Goal: Task Accomplishment & Management: Manage account settings

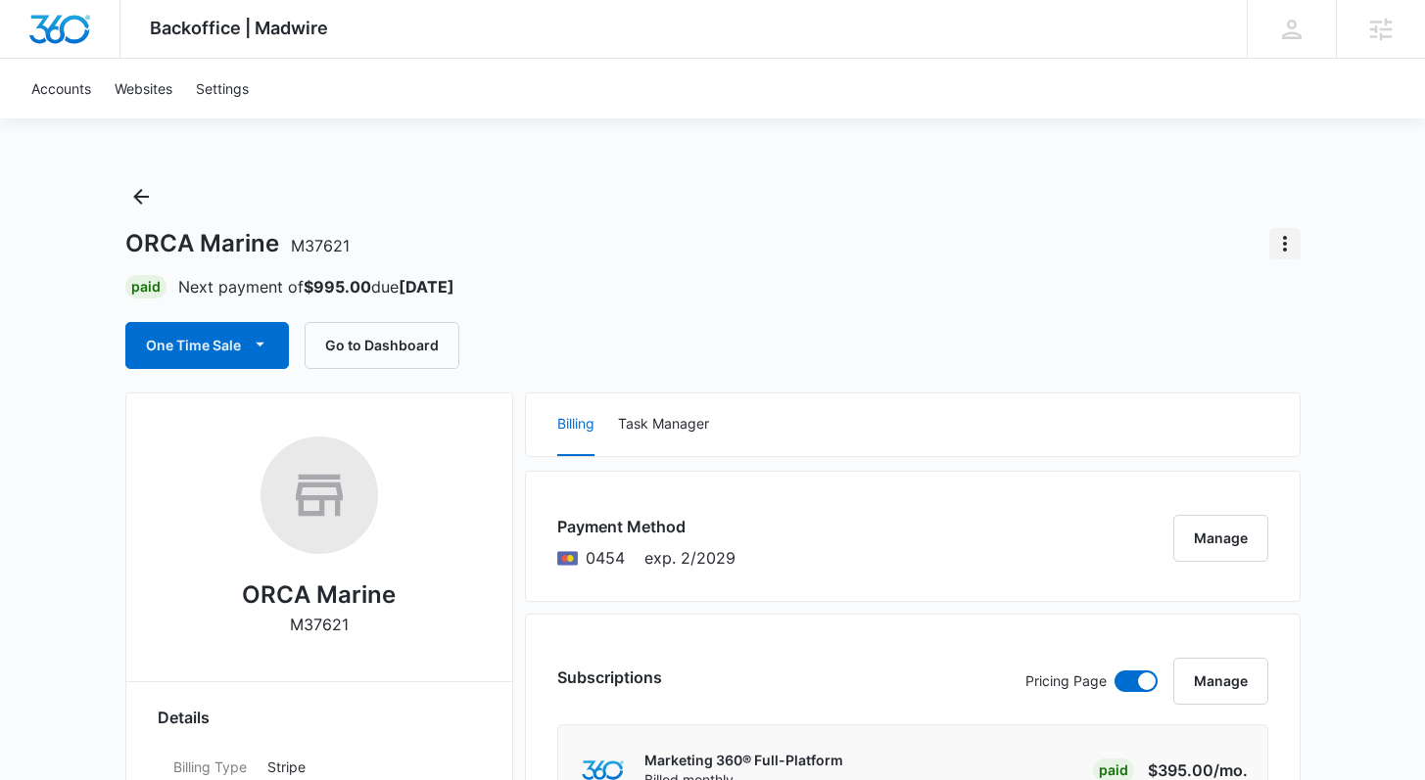
click at [1285, 250] on icon "Actions" at bounding box center [1285, 244] width 4 height 16
click at [1227, 302] on div "Close Account" at bounding box center [1206, 299] width 92 height 14
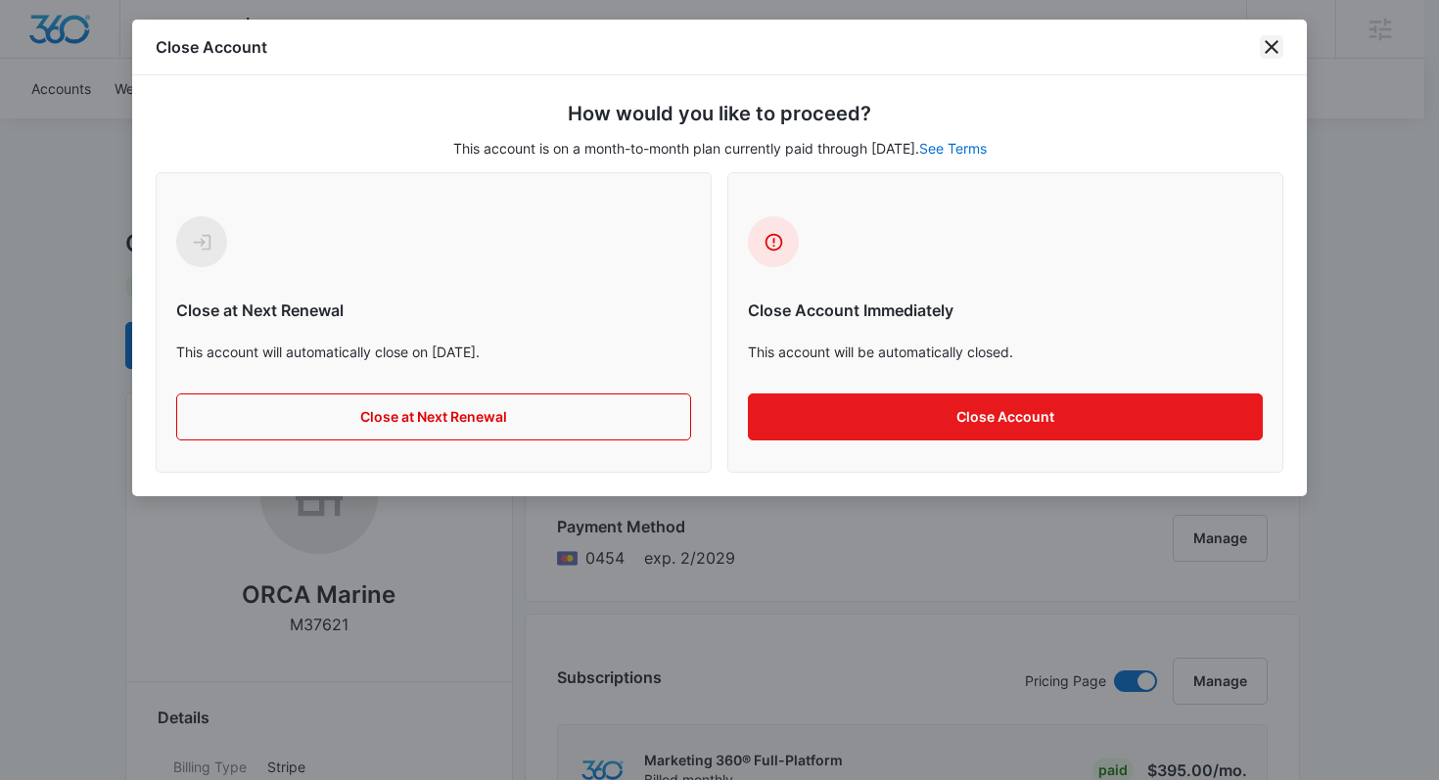
click at [1268, 56] on icon "close" at bounding box center [1271, 46] width 23 height 23
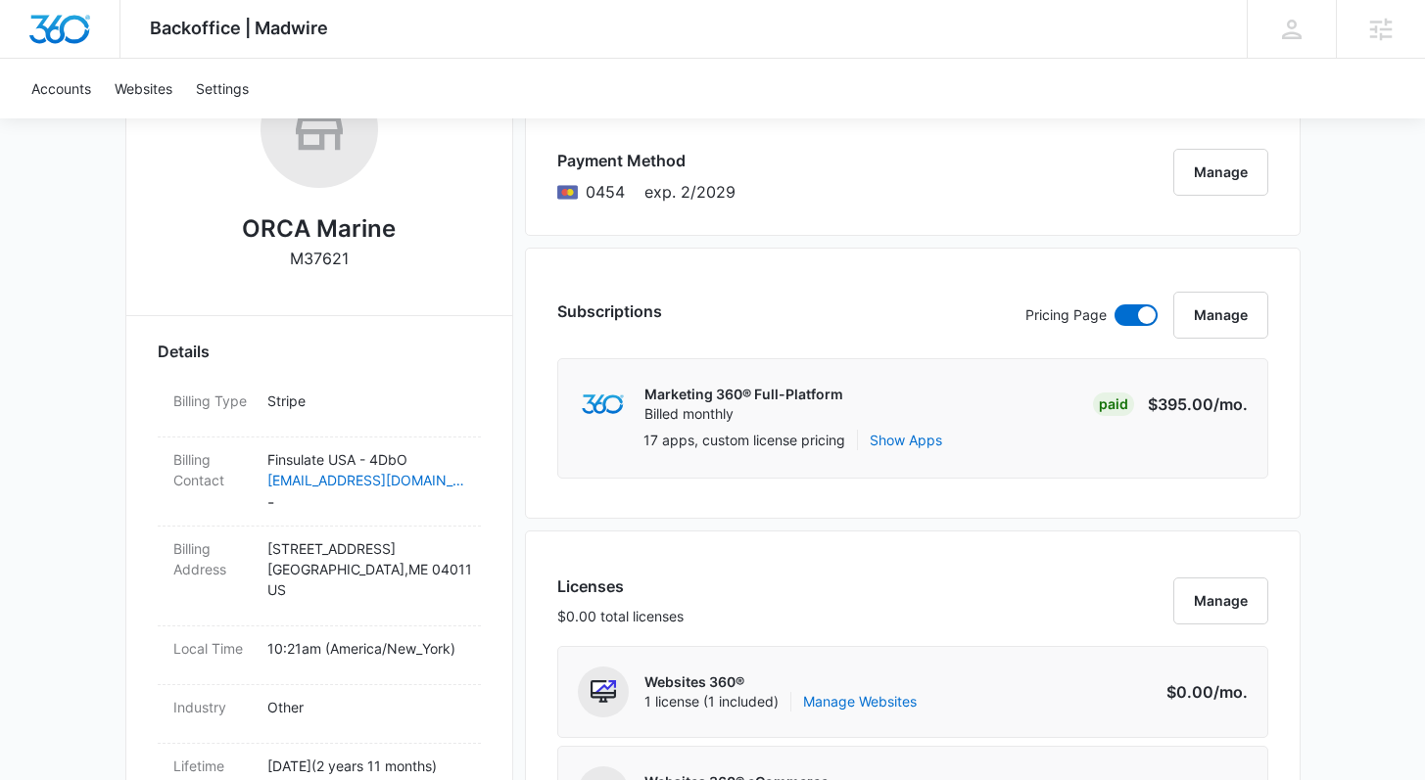
scroll to position [378, 0]
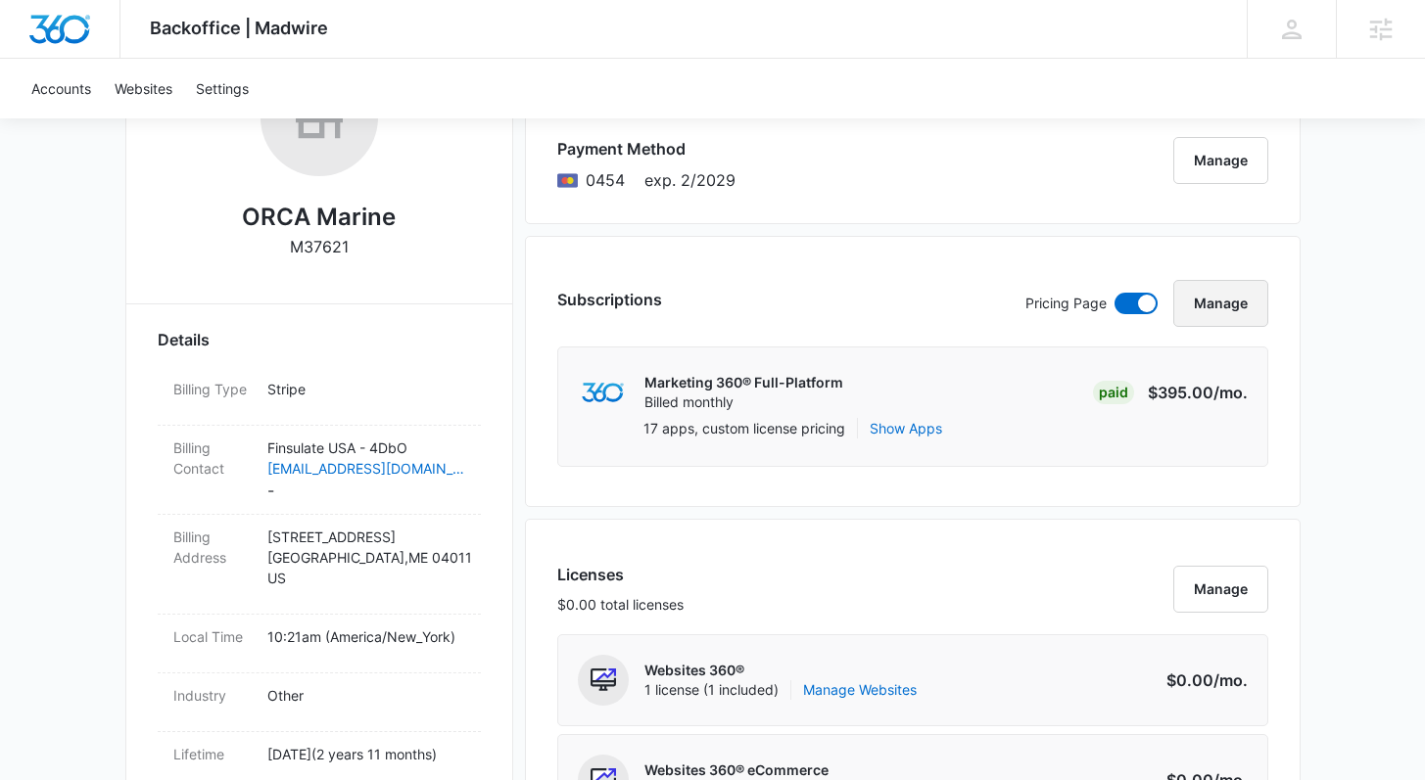
click at [1227, 308] on button "Manage" at bounding box center [1220, 303] width 95 height 47
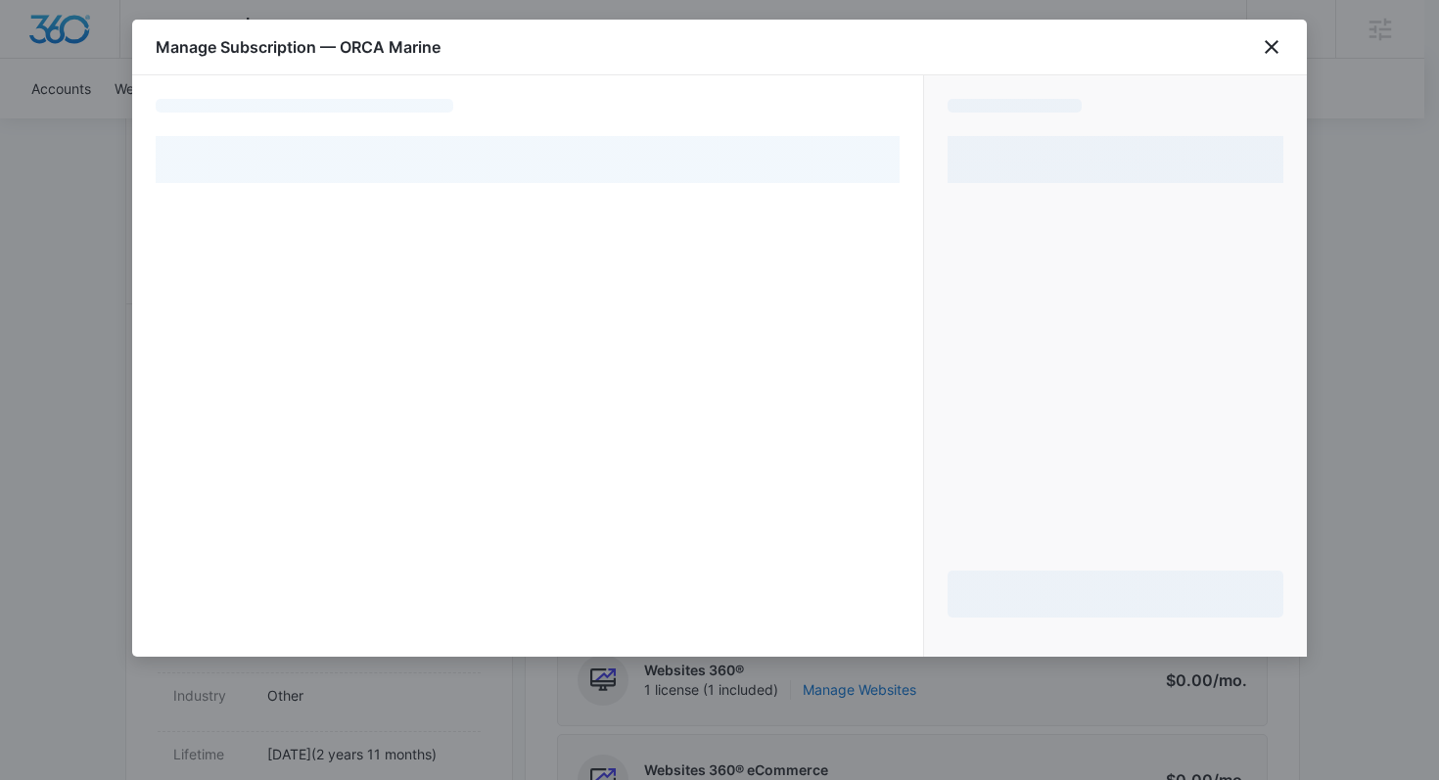
select select "pm_1Qs915A4n8RTgNjU8Pmgizzm"
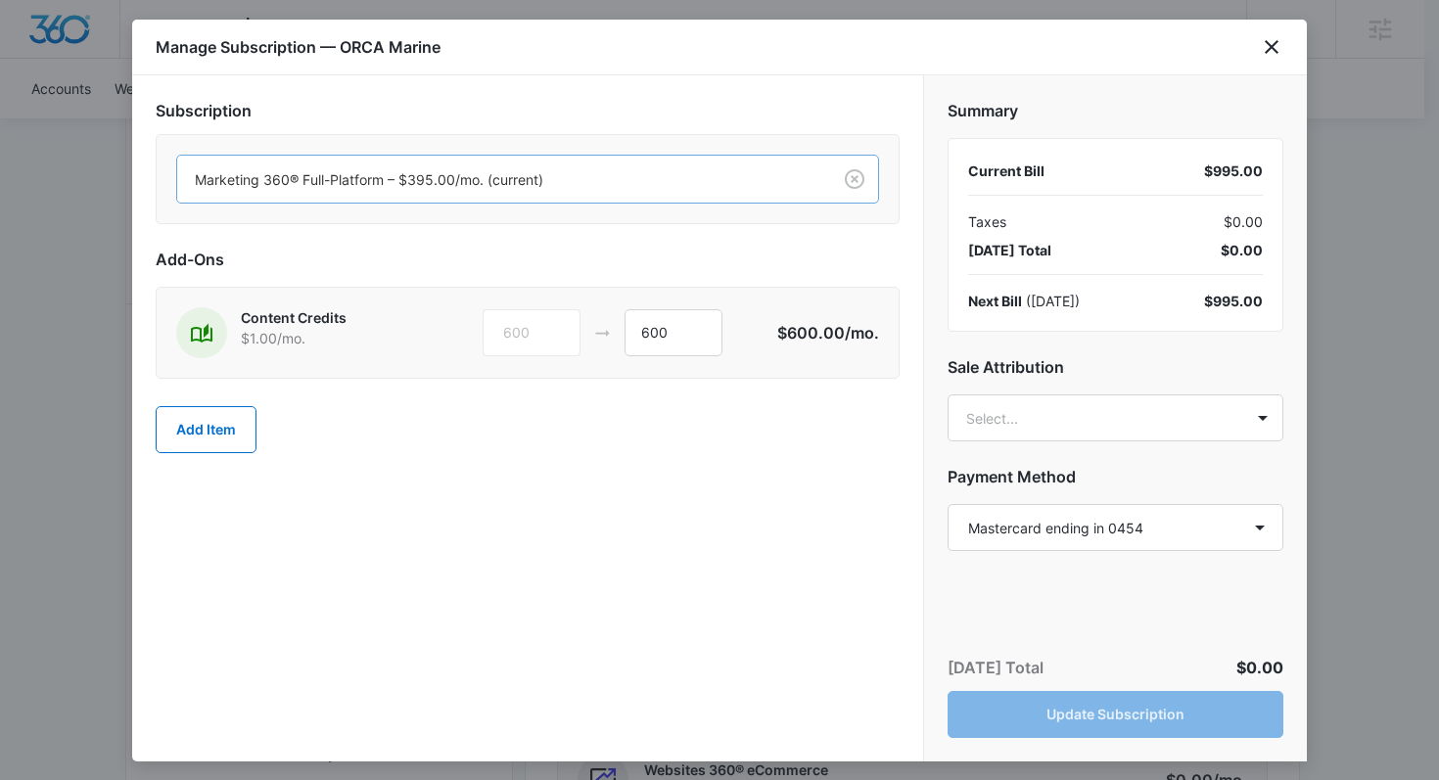
click at [653, 180] on div at bounding box center [500, 179] width 611 height 24
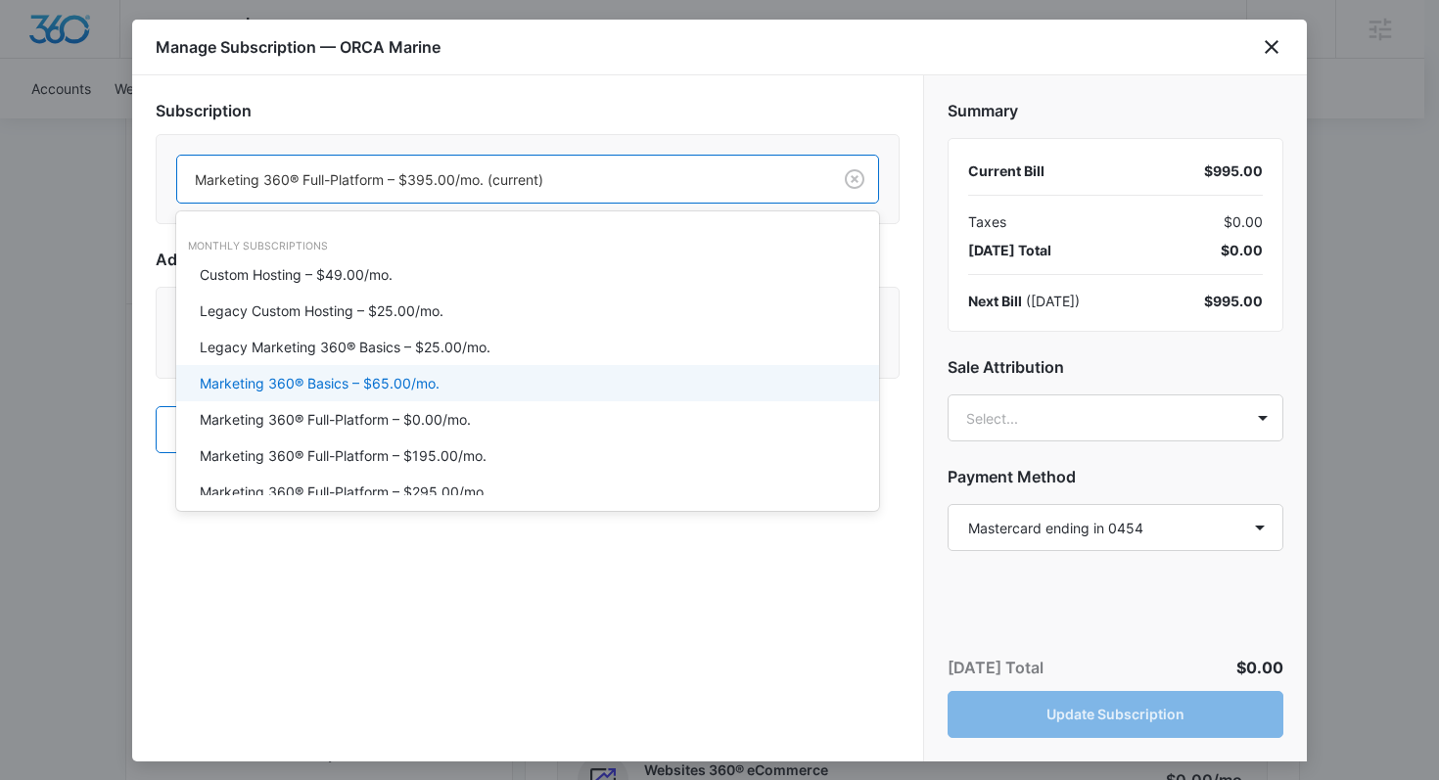
click at [513, 379] on div "Marketing 360® Basics – $65.00/mo." at bounding box center [526, 383] width 652 height 21
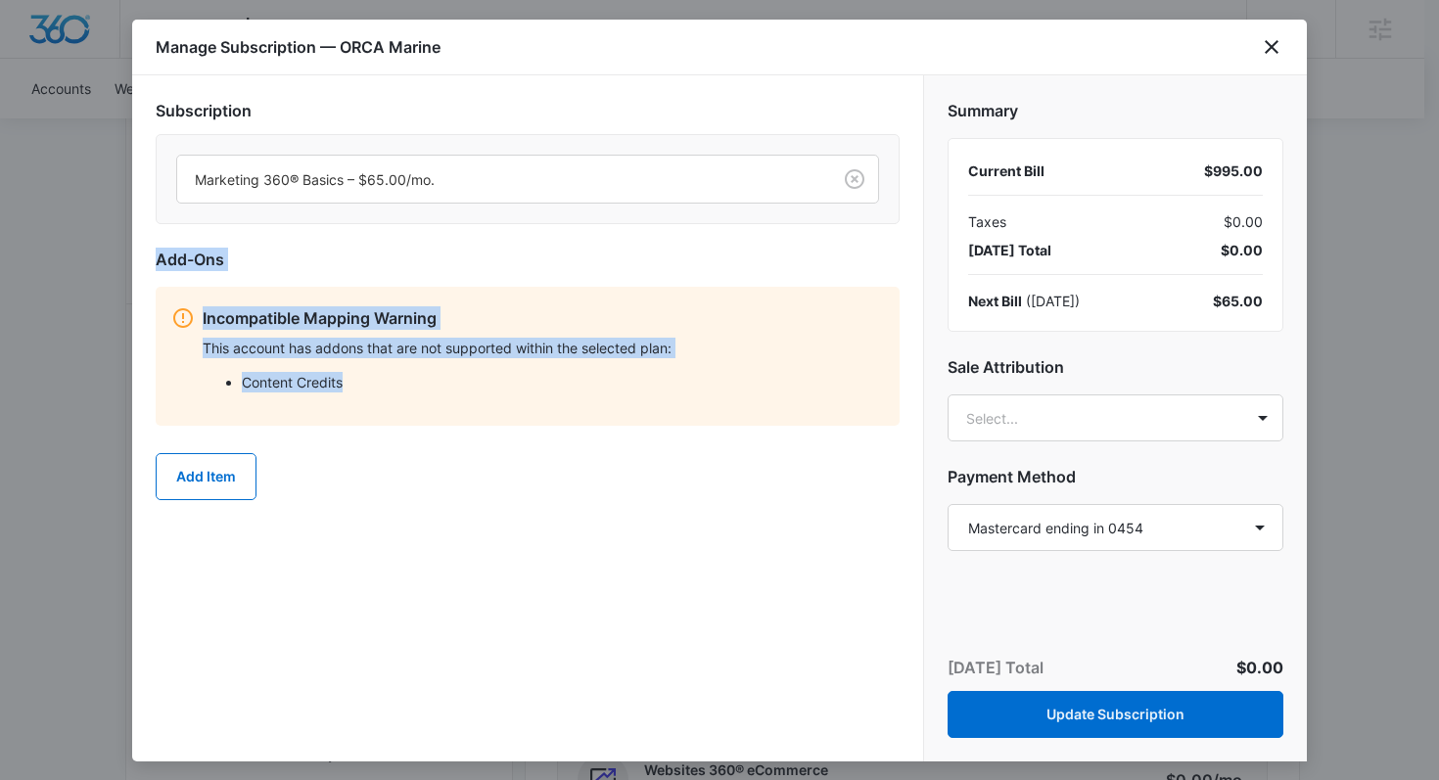
click at [665, 331] on div "Incompatible Mapping Warning This account has addons that are not supported wit…" at bounding box center [543, 356] width 681 height 100
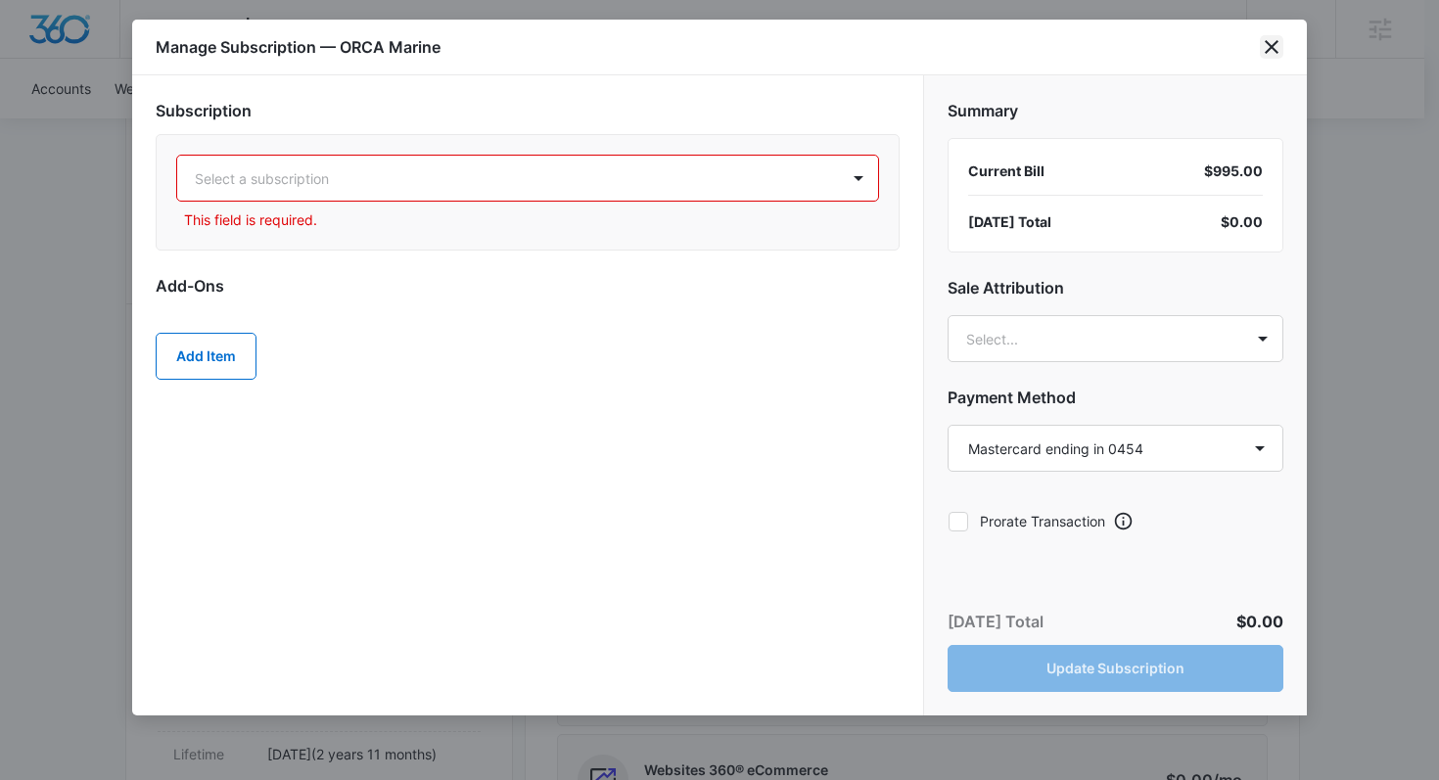
click at [1262, 39] on icon "close" at bounding box center [1271, 46] width 23 height 23
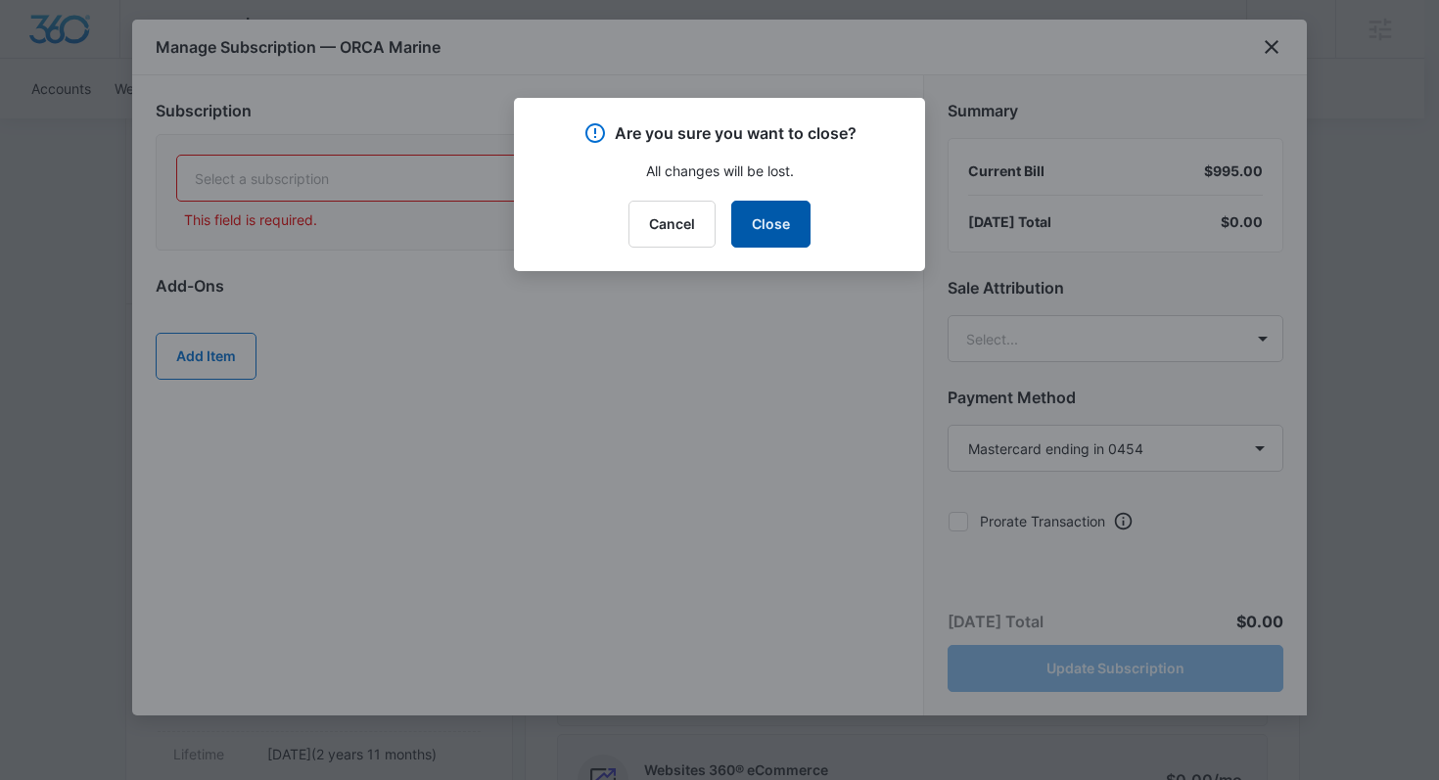
click at [754, 228] on button "Close" at bounding box center [770, 224] width 79 height 47
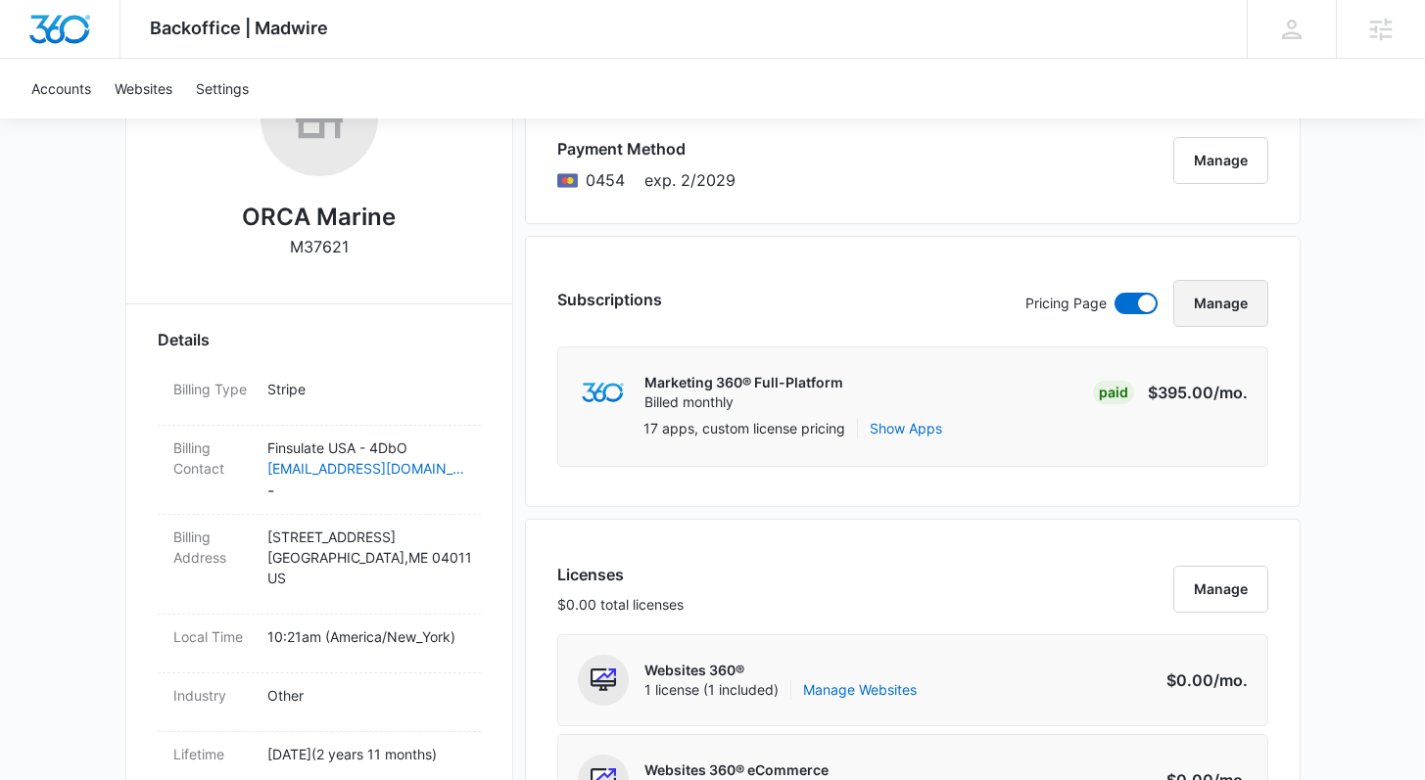
click at [1200, 304] on button "Manage" at bounding box center [1220, 303] width 95 height 47
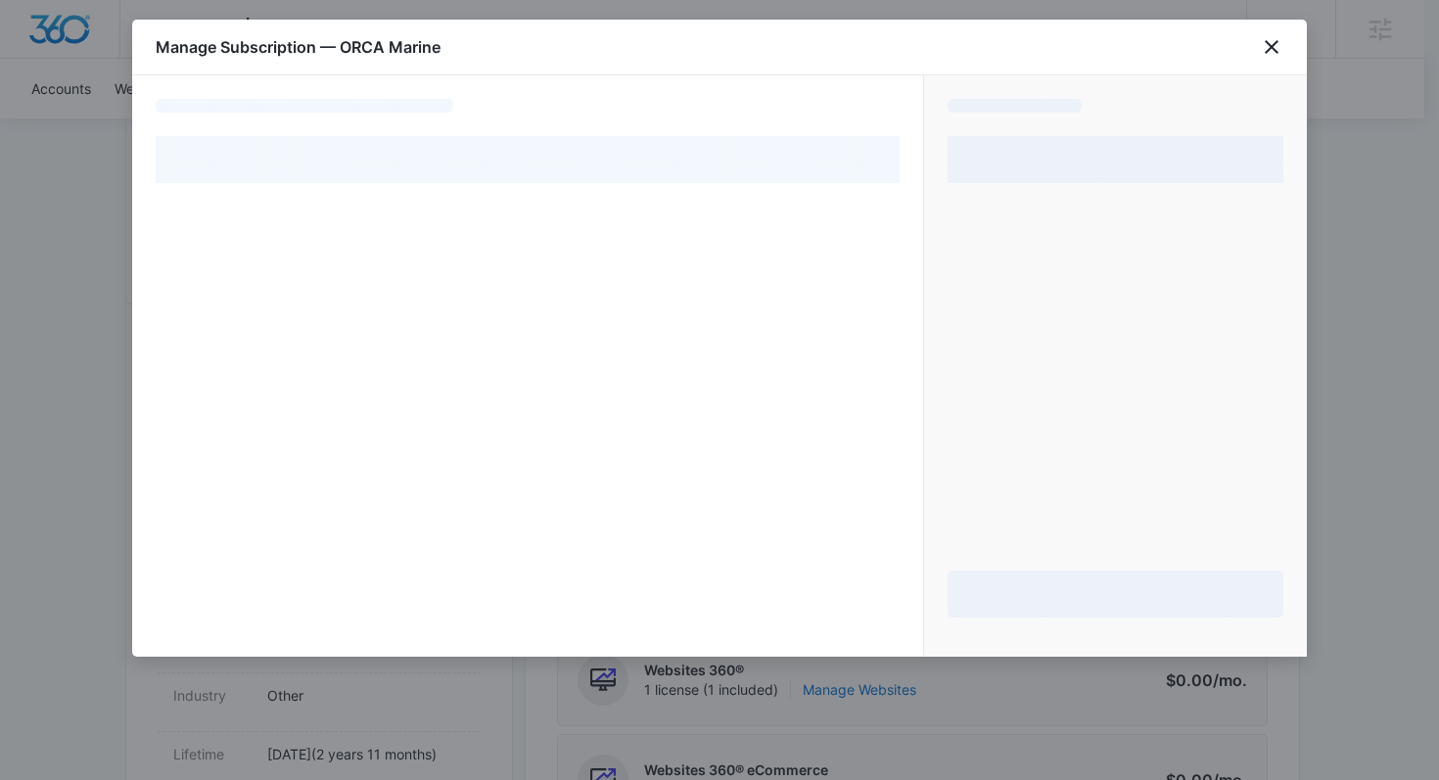
select select "pm_1Qs915A4n8RTgNjU8Pmgizzm"
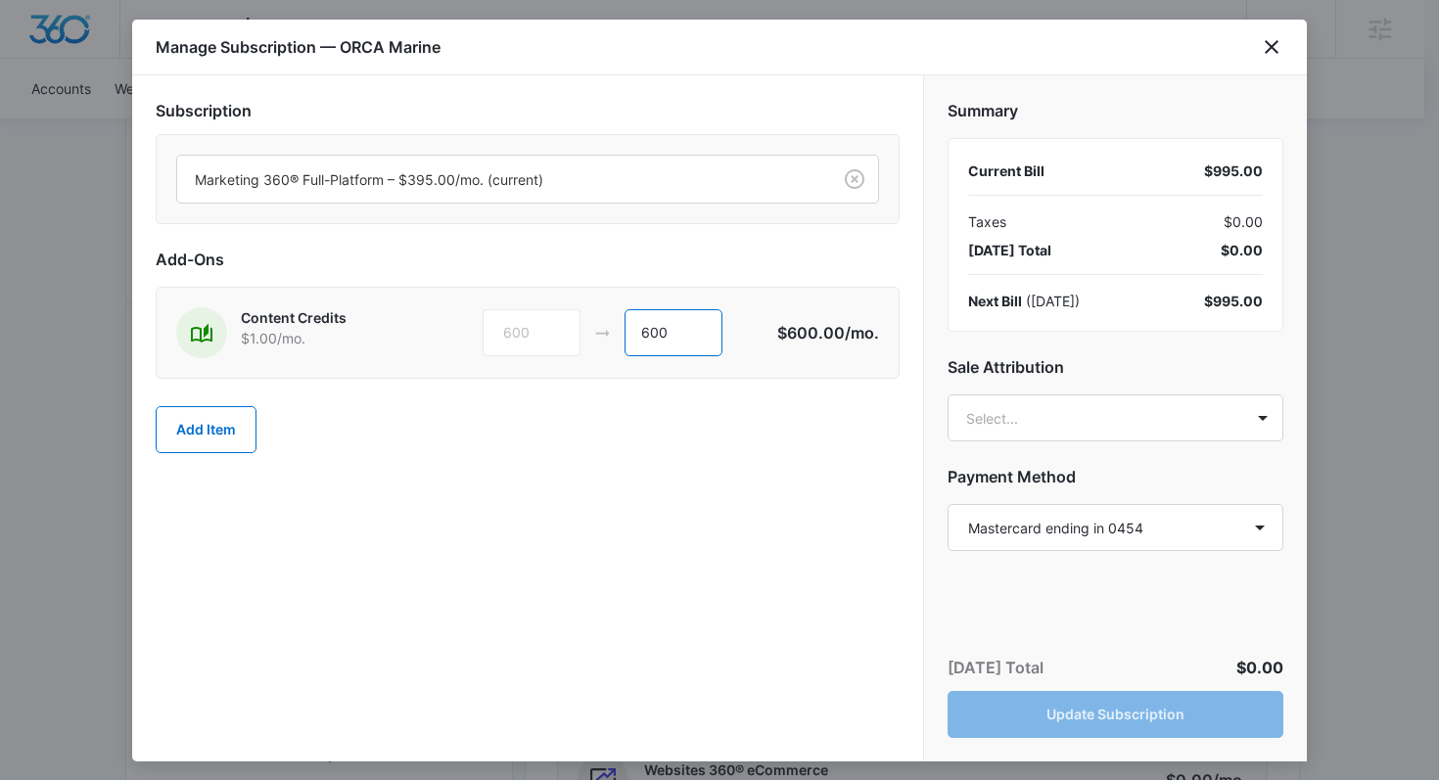
drag, startPoint x: 644, startPoint y: 340, endPoint x: 622, endPoint y: 343, distance: 22.7
click at [622, 343] on div "600 600" at bounding box center [630, 332] width 295 height 47
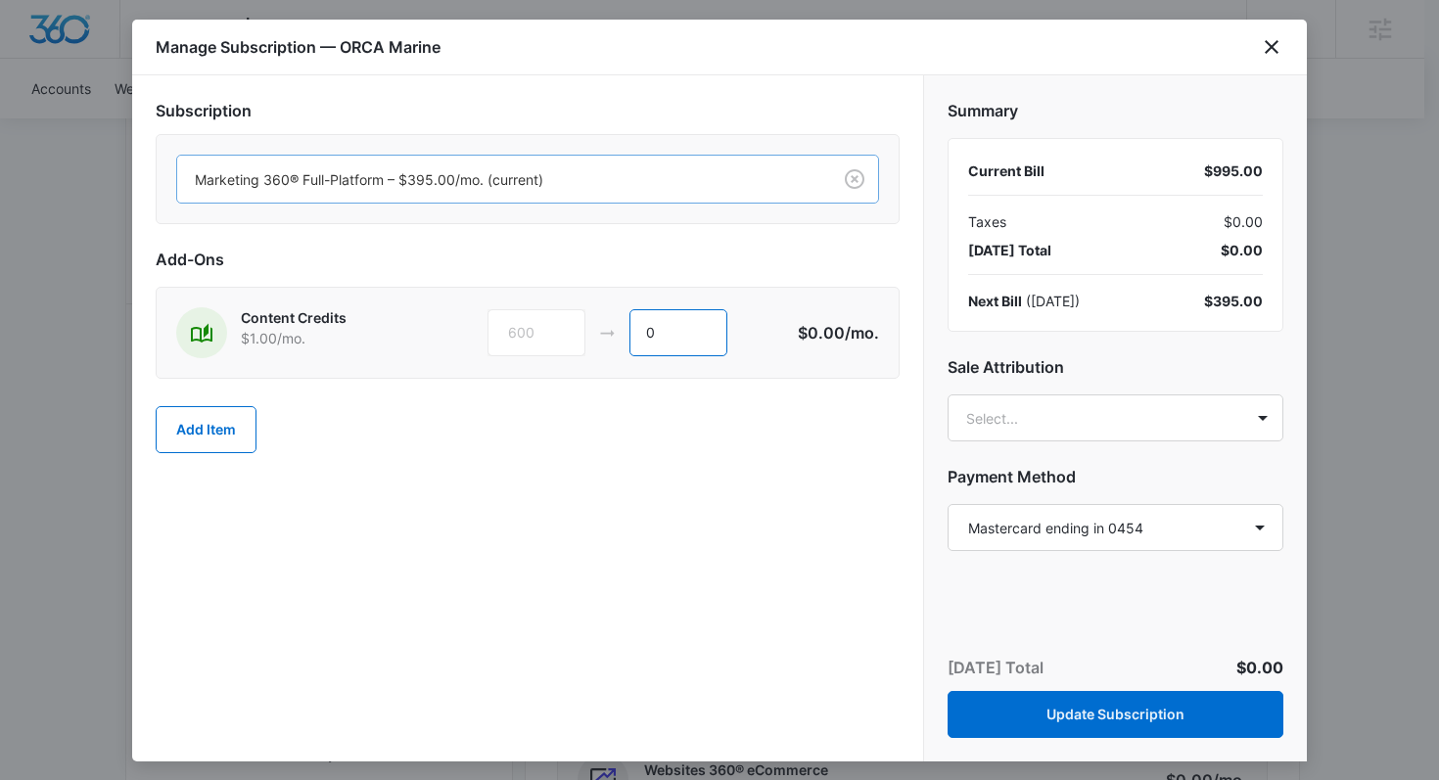
type input "0"
click at [557, 198] on div "Marketing 360® Full-Platform – $395.00/mo. (current)" at bounding box center [504, 180] width 654 height 44
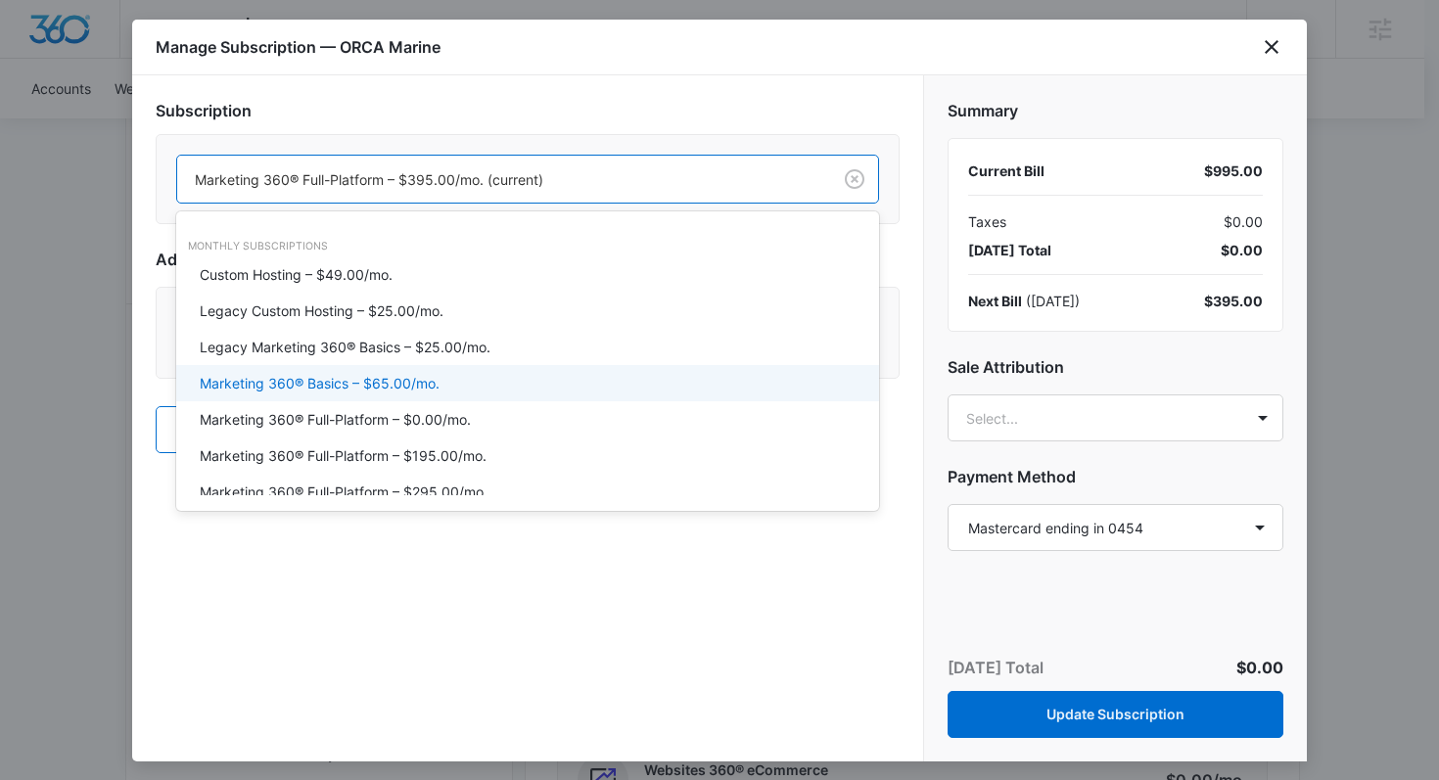
click at [523, 389] on div "Marketing 360® Basics – $65.00/mo." at bounding box center [526, 383] width 652 height 21
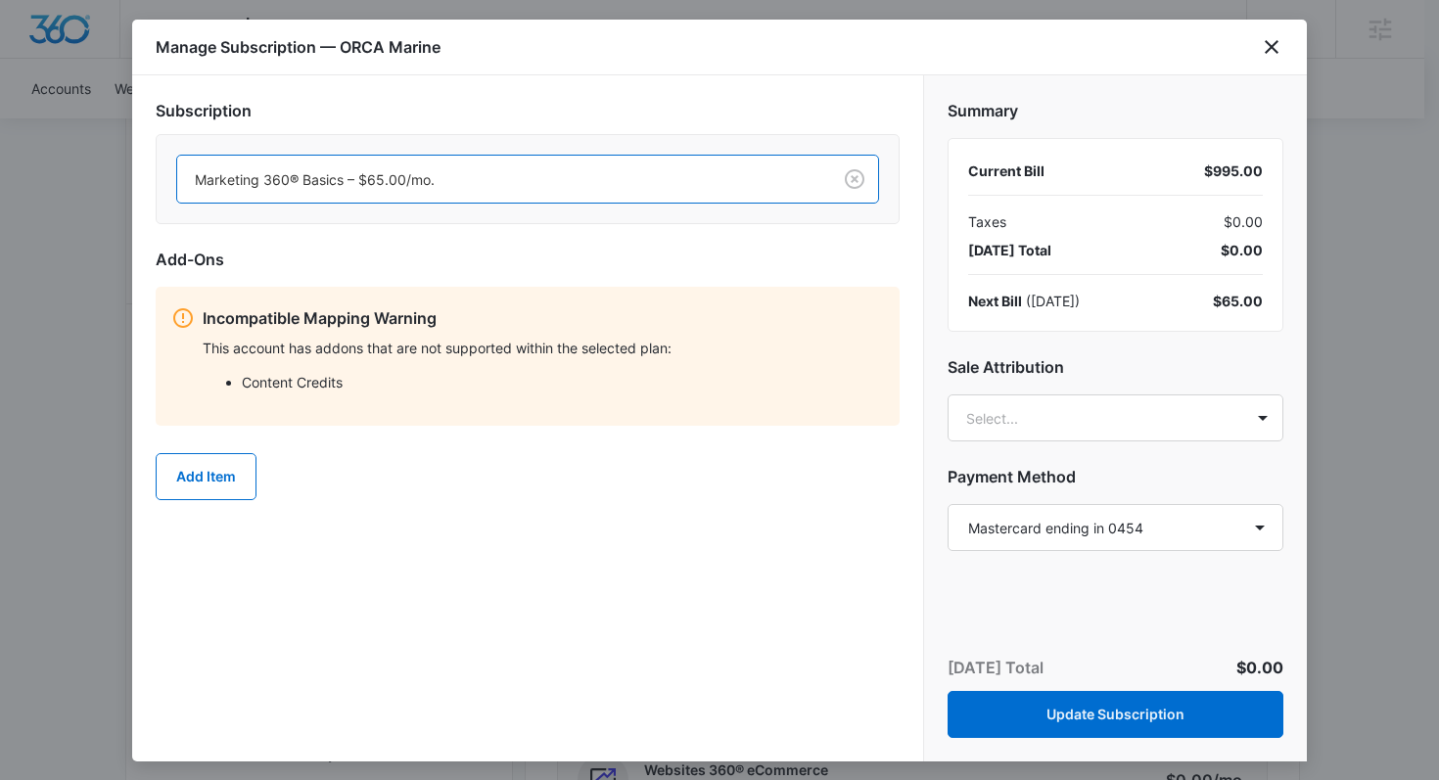
click at [527, 526] on div "Subscription option Marketing 360® Basics – $65.00/mo., selected. Marketing 360…" at bounding box center [527, 418] width 791 height 686
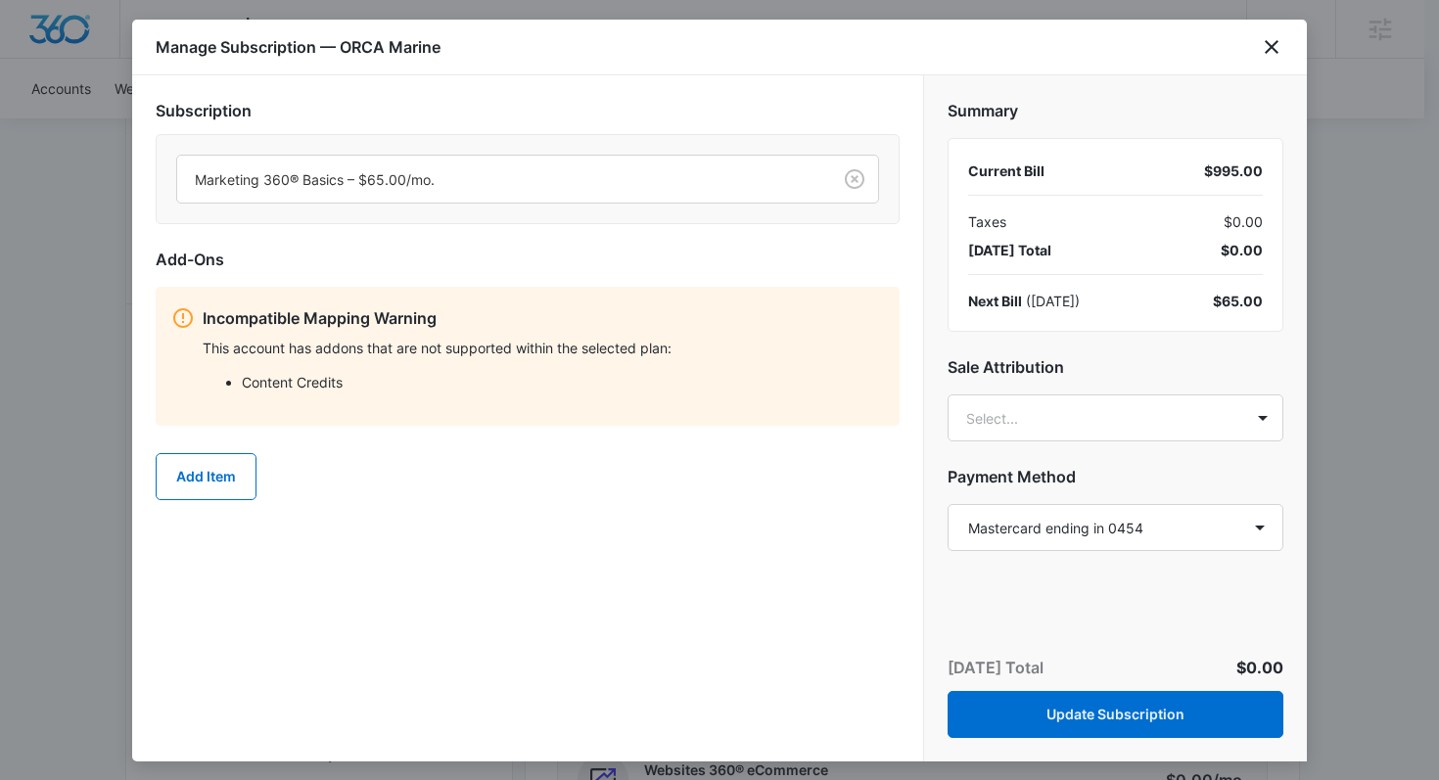
click at [1346, 398] on div at bounding box center [719, 390] width 1439 height 780
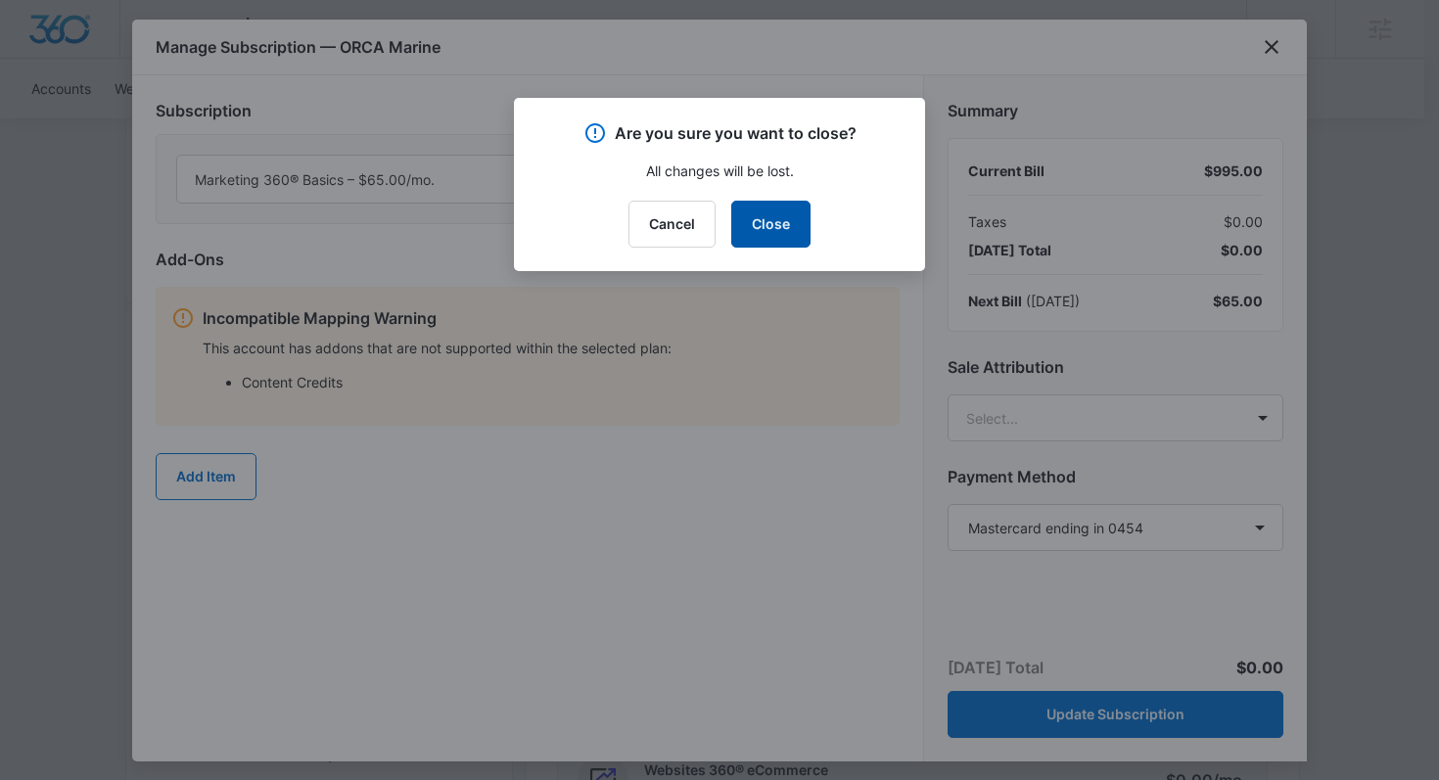
drag, startPoint x: 773, startPoint y: 226, endPoint x: 780, endPoint y: 253, distance: 27.3
click at [773, 226] on button "Close" at bounding box center [770, 224] width 79 height 47
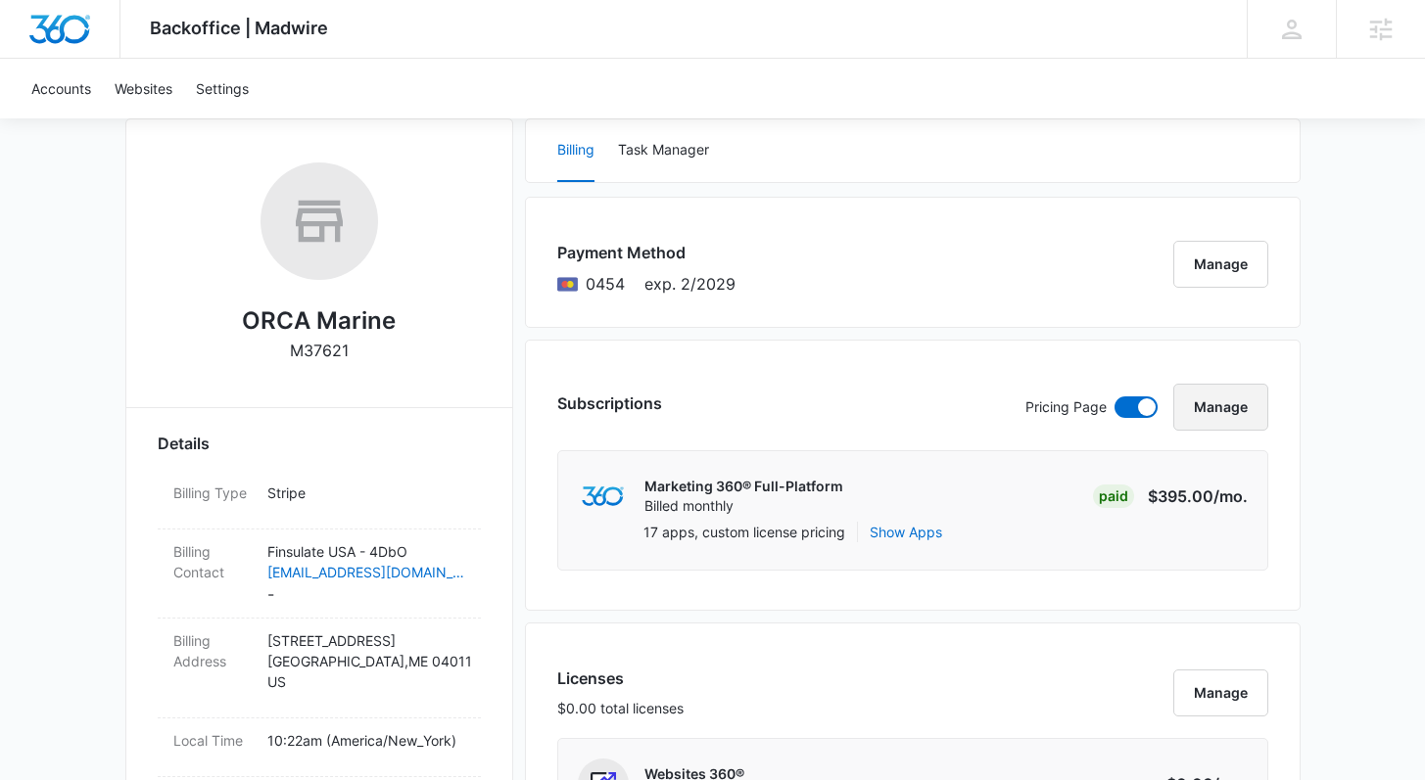
scroll to position [324, 0]
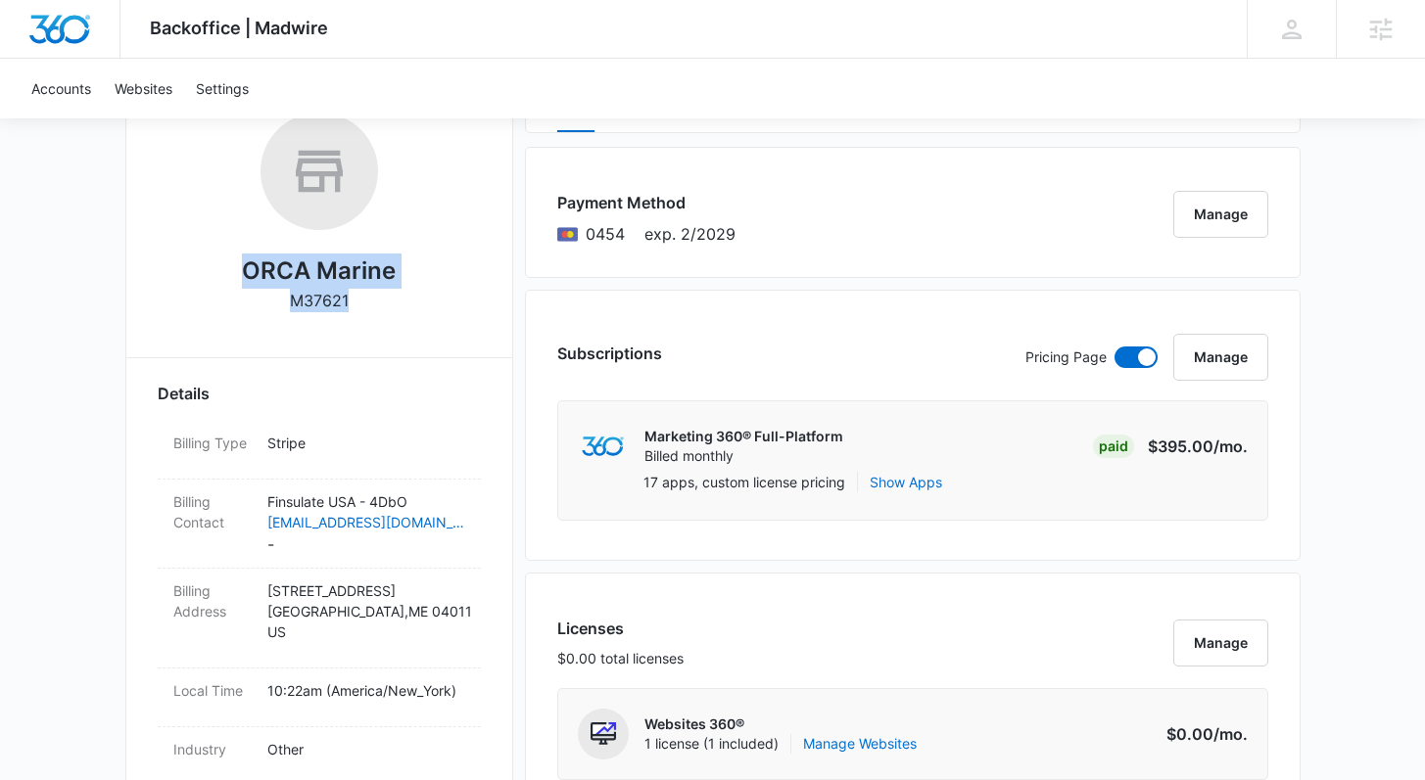
drag, startPoint x: 241, startPoint y: 258, endPoint x: 359, endPoint y: 303, distance: 126.4
click at [359, 303] on div "ORCA Marine M37621" at bounding box center [319, 219] width 323 height 213
copy div "ORCA Marine M37621"
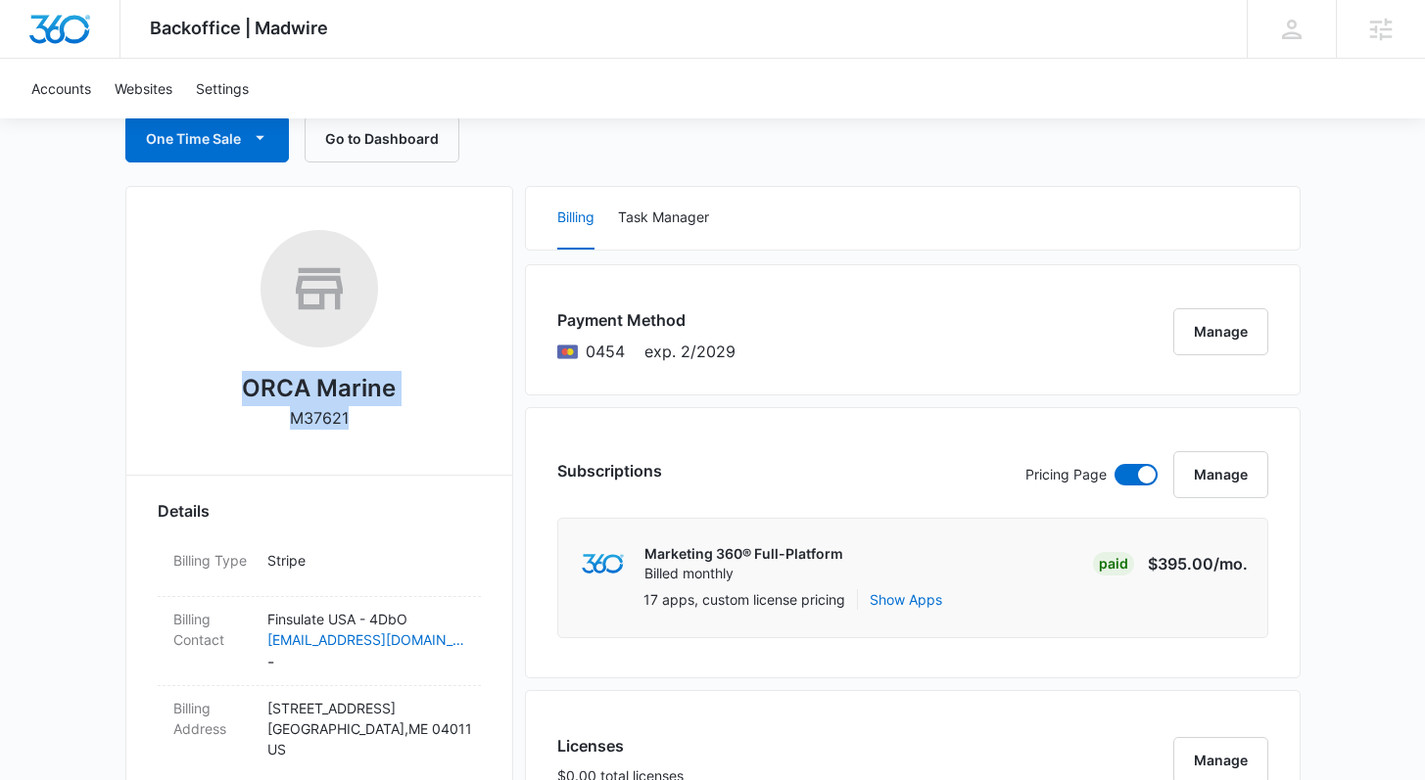
scroll to position [0, 0]
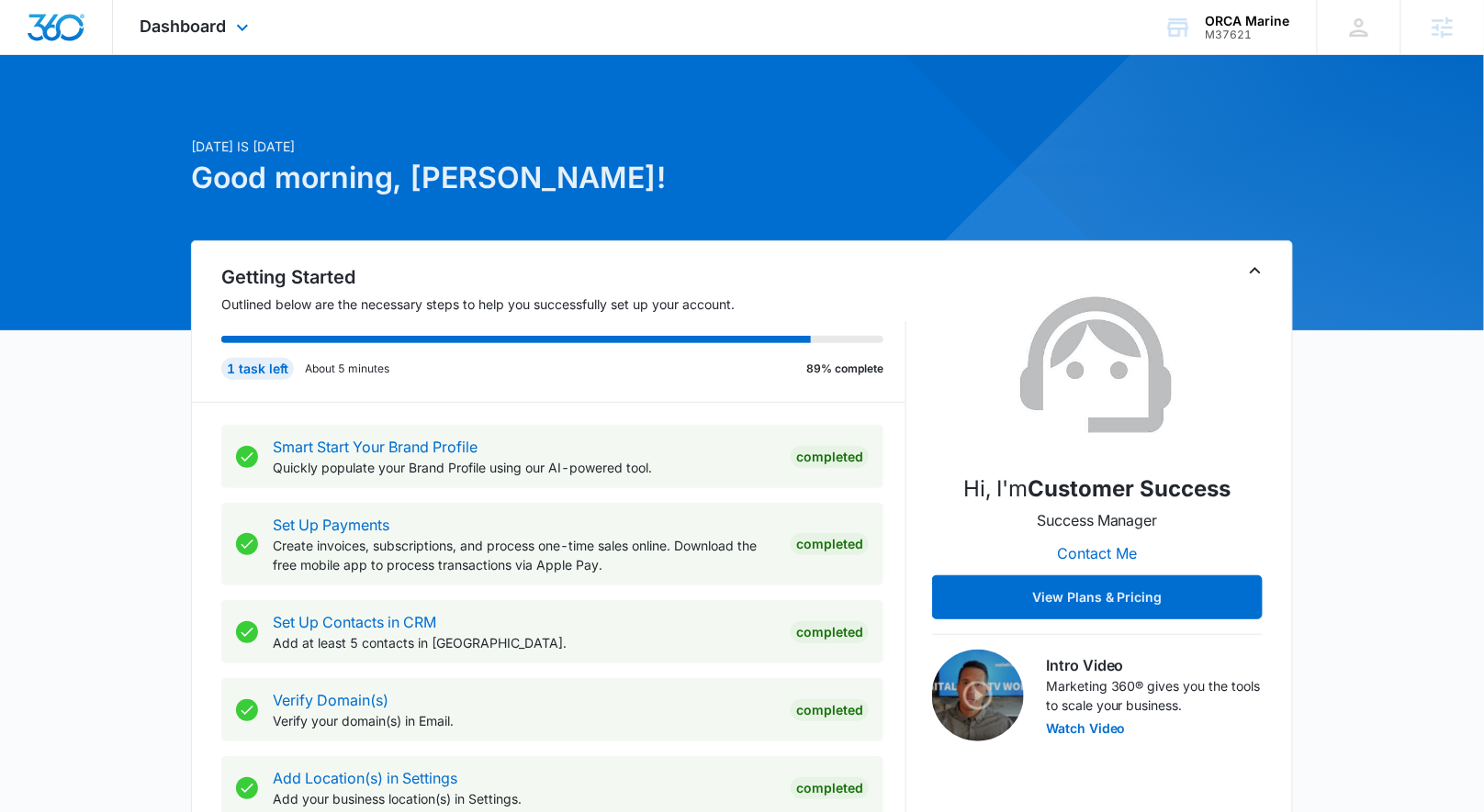
drag, startPoint x: 206, startPoint y: 33, endPoint x: 238, endPoint y: 338, distance: 306.7
click at [206, 34] on span "Dashboard" at bounding box center [184, 26] width 86 height 20
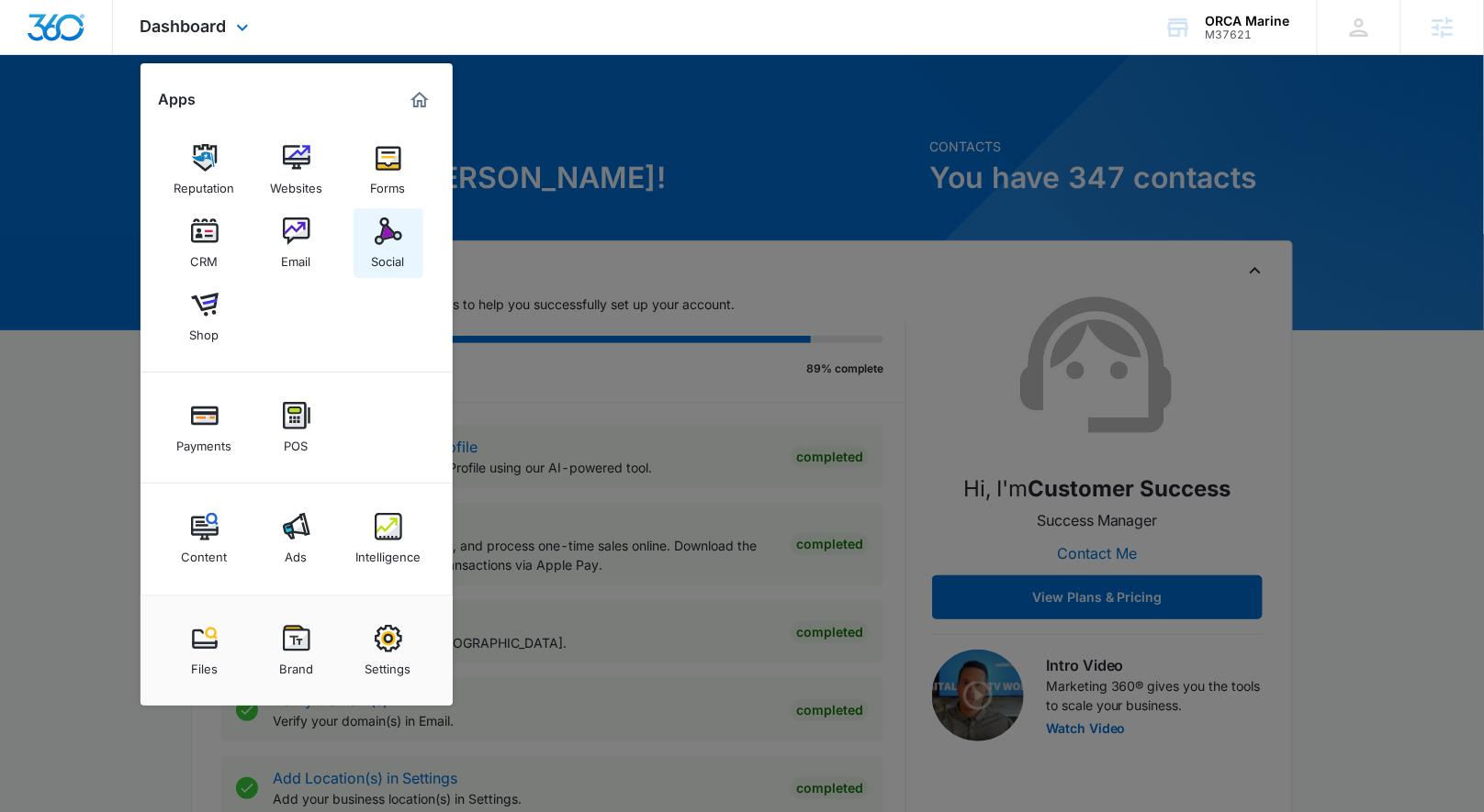
click at [395, 231] on img at bounding box center [387, 231] width 27 height 27
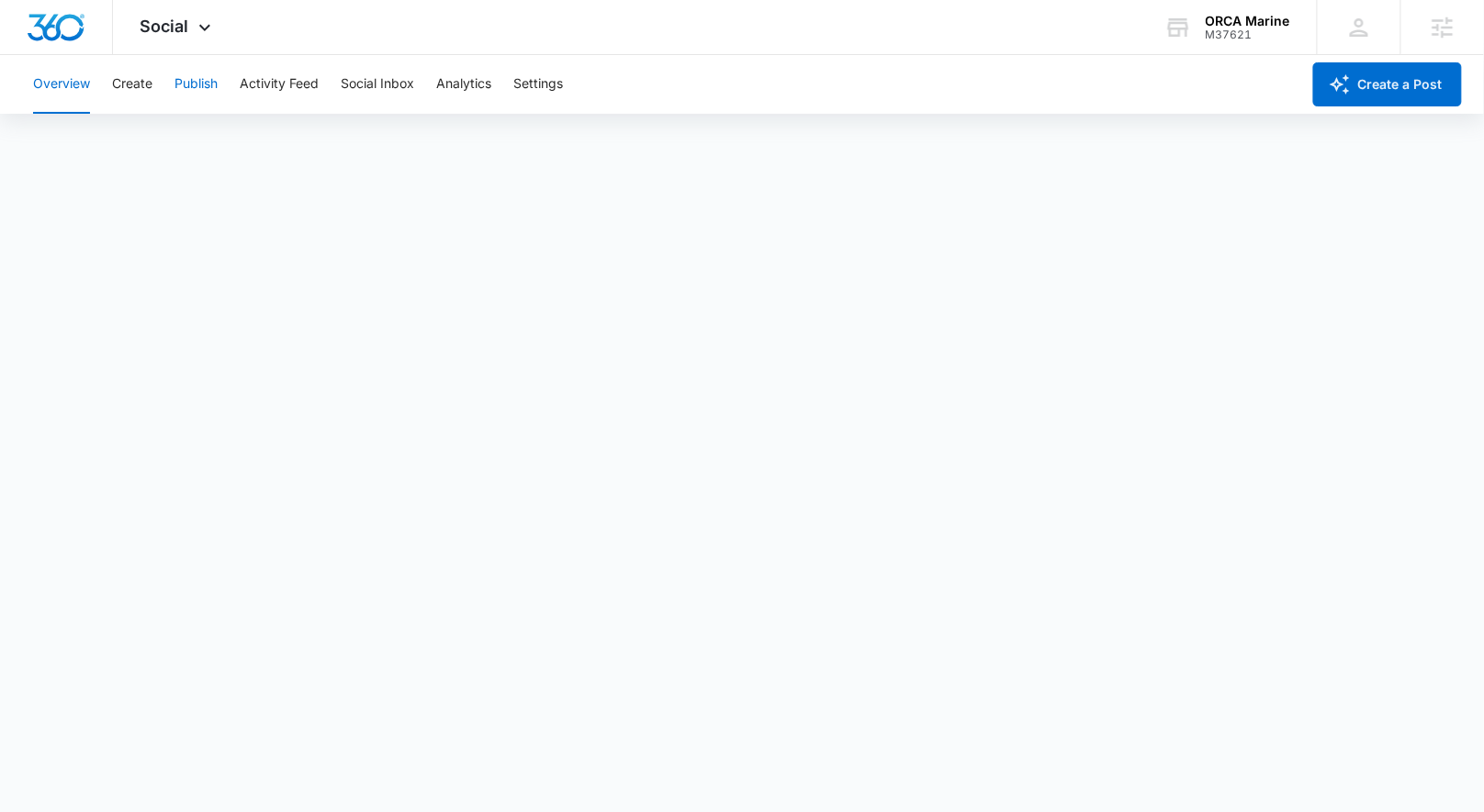
drag, startPoint x: 178, startPoint y: 91, endPoint x: 181, endPoint y: 106, distance: 15.3
click at [178, 92] on button "Publish" at bounding box center [196, 84] width 43 height 59
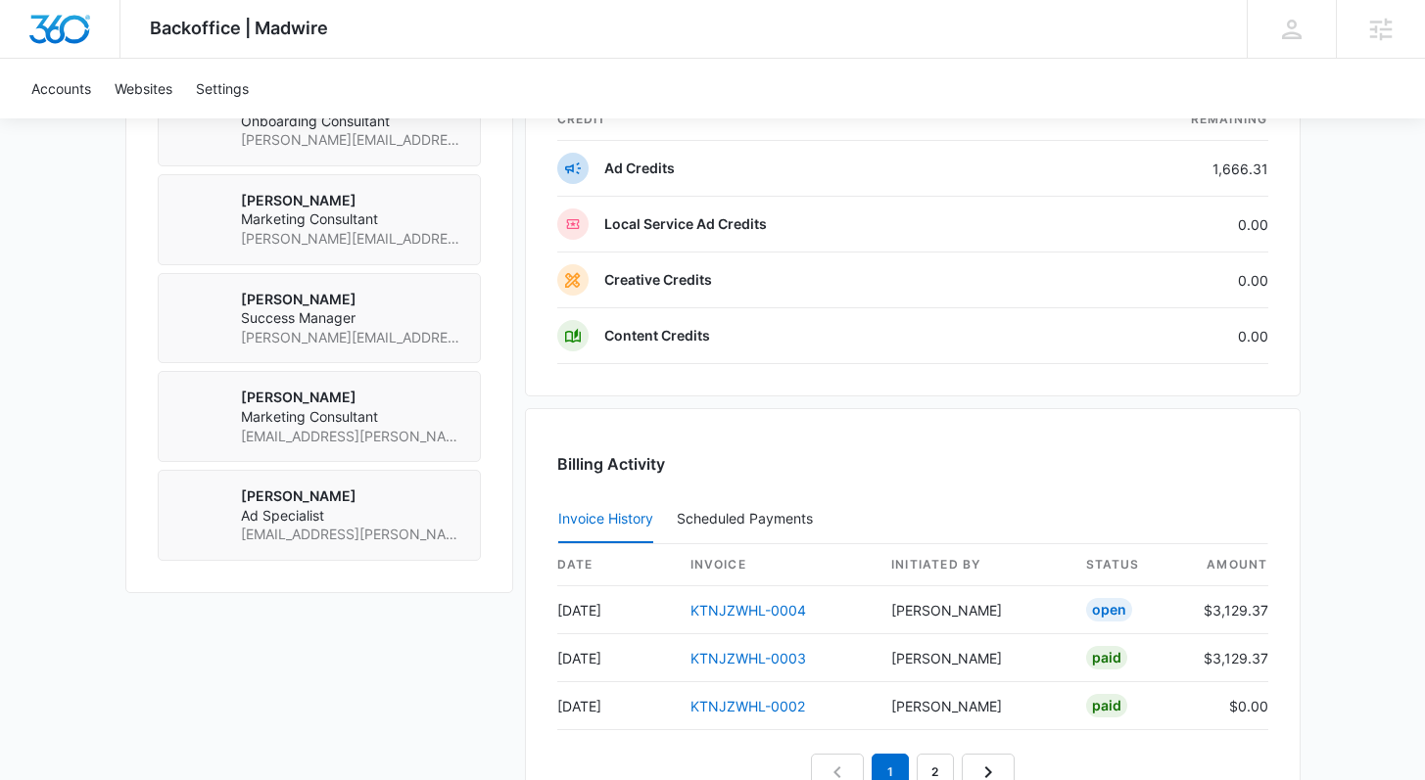
scroll to position [1496, 0]
